Goal: Transaction & Acquisition: Book appointment/travel/reservation

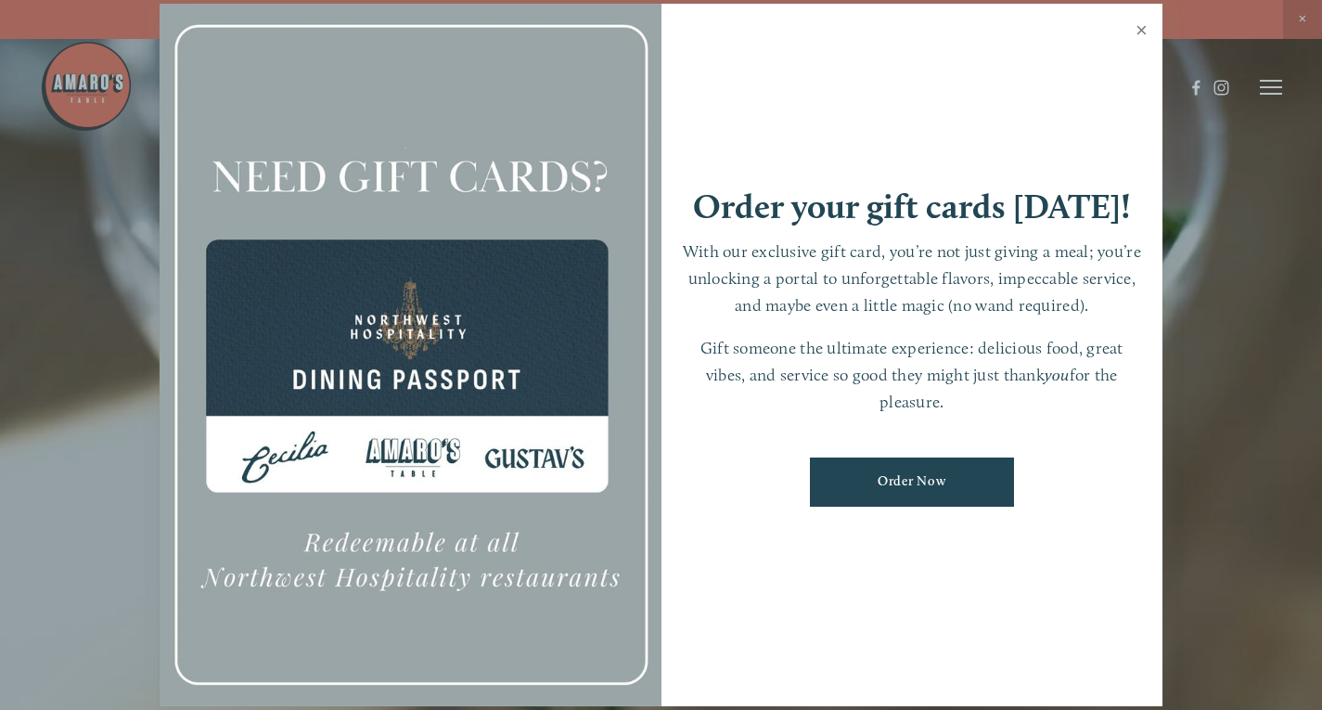
click at [1145, 32] on link "Close" at bounding box center [1141, 32] width 36 height 52
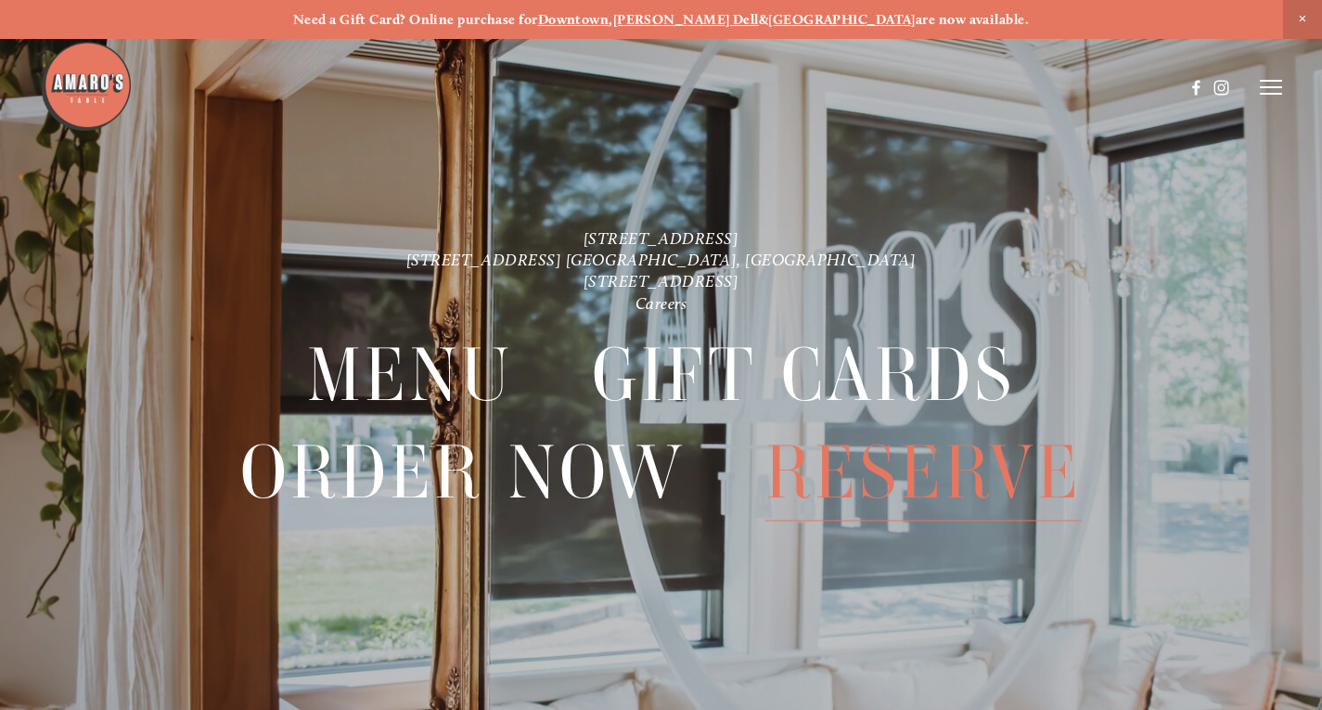
click at [828, 480] on span "Reserve" at bounding box center [923, 473] width 316 height 96
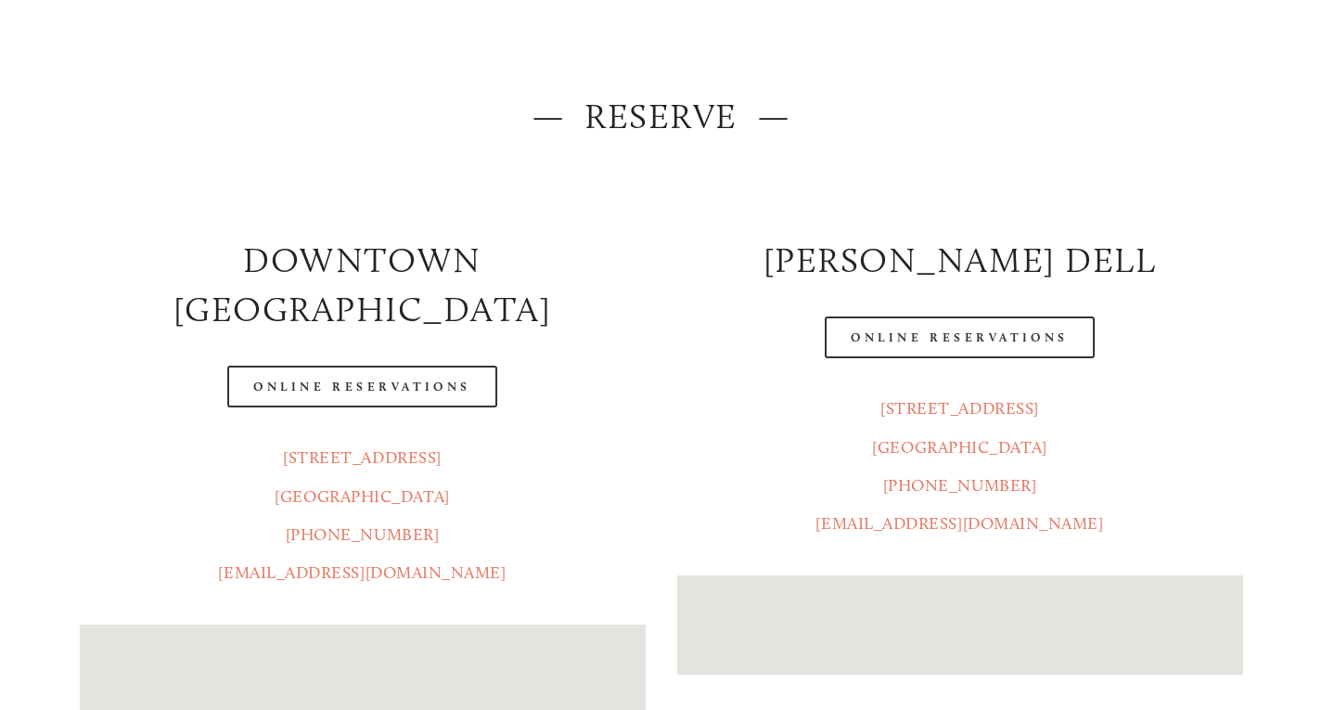
scroll to position [186, 0]
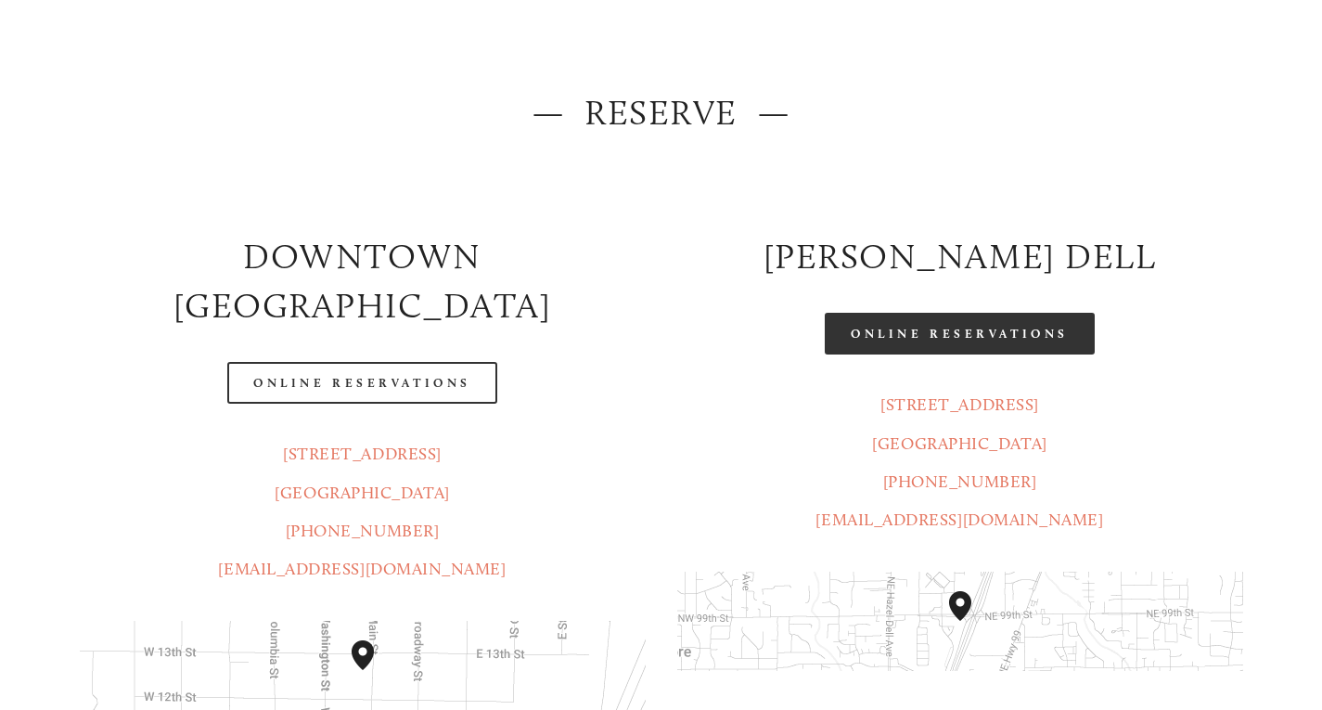
click at [997, 331] on link "Online Reservations" at bounding box center [959, 334] width 269 height 42
